Goal: Transaction & Acquisition: Purchase product/service

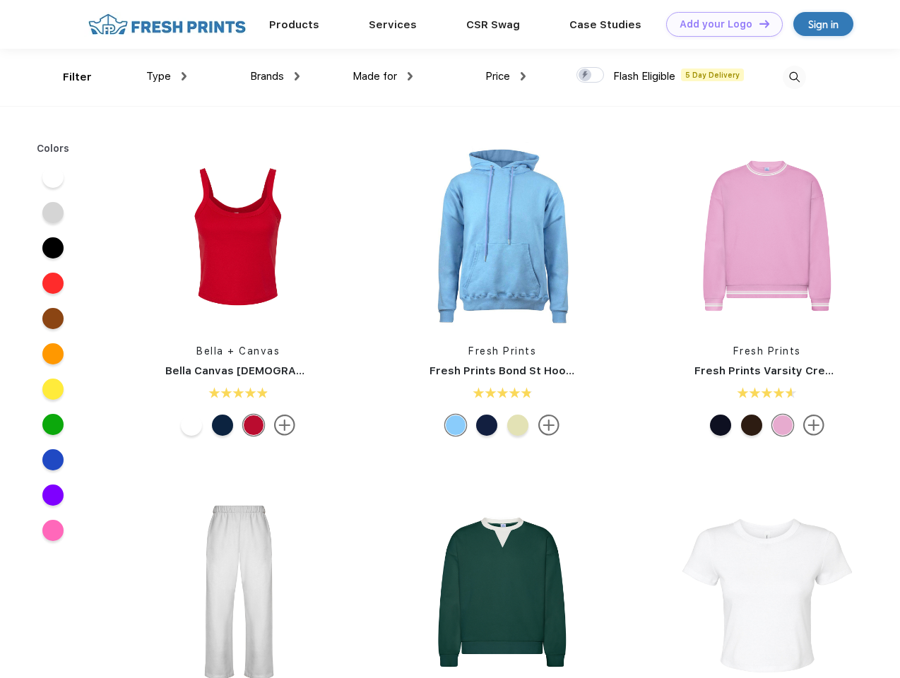
click at [719, 24] on link "Add your Logo Design Tool" at bounding box center [724, 24] width 116 height 25
click at [0, 0] on div "Design Tool" at bounding box center [0, 0] width 0 height 0
click at [758, 23] on link "Add your Logo Design Tool" at bounding box center [724, 24] width 116 height 25
click at [68, 77] on div "Filter" at bounding box center [77, 77] width 29 height 16
click at [167, 76] on span "Type" at bounding box center [158, 76] width 25 height 13
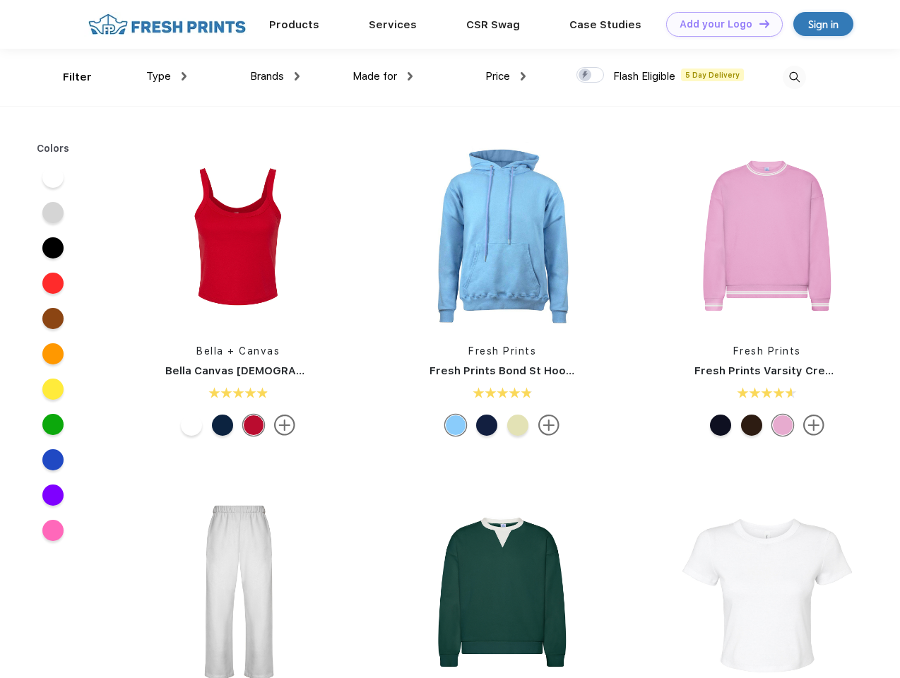
click at [275, 76] on span "Brands" at bounding box center [267, 76] width 34 height 13
click at [383, 76] on span "Made for" at bounding box center [374, 76] width 44 height 13
click at [506, 76] on span "Price" at bounding box center [497, 76] width 25 height 13
click at [590, 76] on div at bounding box center [590, 75] width 28 height 16
click at [585, 76] on input "checkbox" at bounding box center [580, 70] width 9 height 9
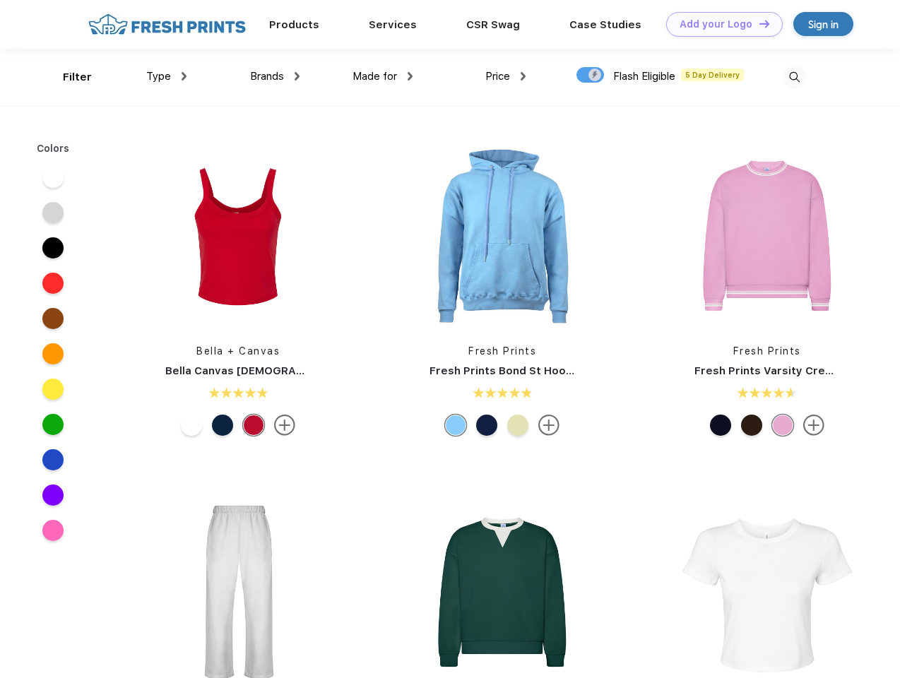
click at [794, 77] on img at bounding box center [793, 77] width 23 height 23
